Goal: Task Accomplishment & Management: Complete application form

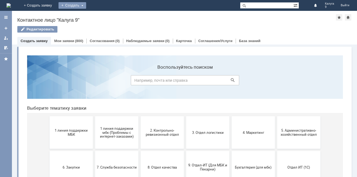
click at [86, 8] on div "Создать" at bounding box center [72, 5] width 28 height 6
click at [101, 14] on link "Заявка" at bounding box center [80, 16] width 41 height 6
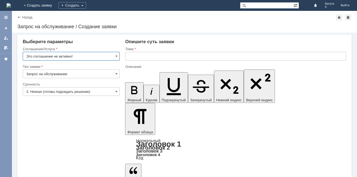
click at [92, 58] on input "Это соглашение не активно!" at bounding box center [71, 56] width 97 height 9
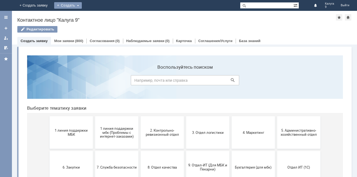
click at [82, 3] on div "Создать" at bounding box center [68, 5] width 28 height 6
click at [96, 15] on link "Заявка" at bounding box center [75, 16] width 41 height 6
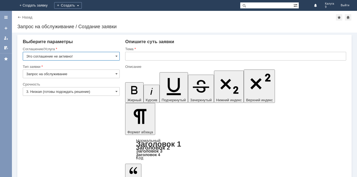
click at [22, 18] on div "Назад" at bounding box center [24, 17] width 15 height 4
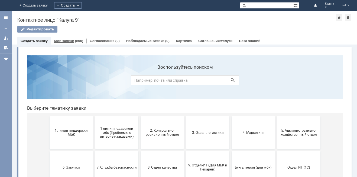
click at [62, 42] on link "Мои заявки" at bounding box center [64, 41] width 20 height 4
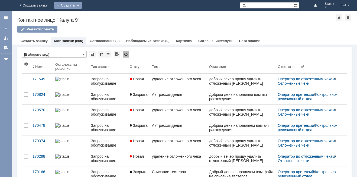
click at [82, 5] on div "Создать" at bounding box center [68, 5] width 28 height 6
click at [96, 15] on link "Заявка" at bounding box center [75, 16] width 41 height 6
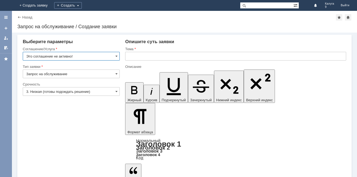
click at [74, 74] on input "Запрос на обслуживание" at bounding box center [71, 73] width 97 height 9
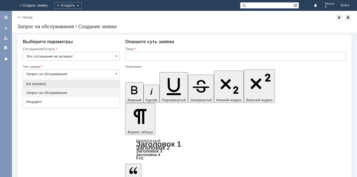
click at [74, 74] on input "Запрос на обслуживание" at bounding box center [71, 73] width 97 height 9
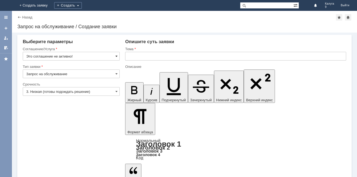
click at [116, 56] on span at bounding box center [116, 56] width 2 height 4
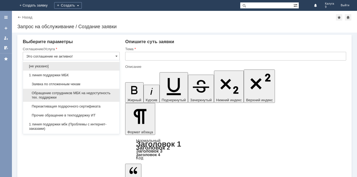
type input "Запрос на обслуживание"
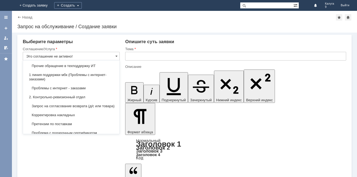
scroll to position [54, 0]
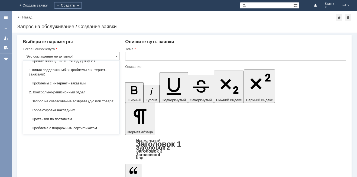
click at [94, 44] on div "Выберите параметры" at bounding box center [71, 41] width 97 height 5
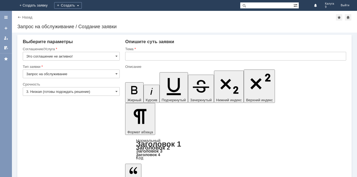
type input "Это соглашение не активно!"
